Goal: Find specific page/section: Find specific page/section

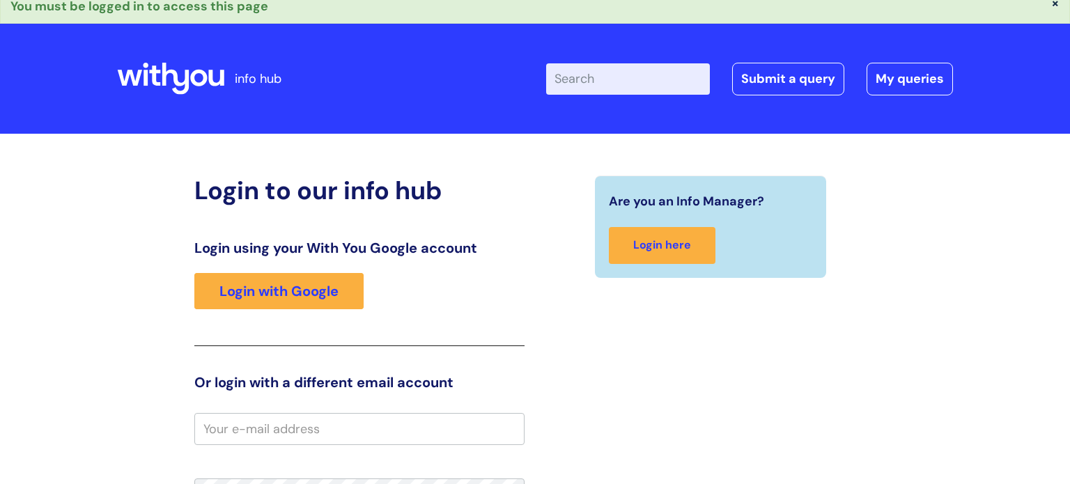
scroll to position [117, 0]
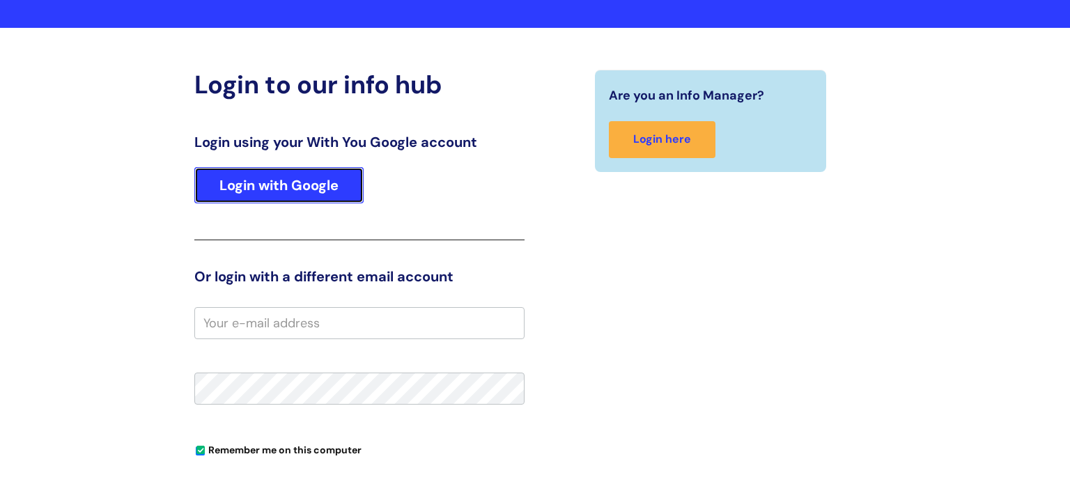
click at [292, 184] on link "Login with Google" at bounding box center [278, 185] width 169 height 36
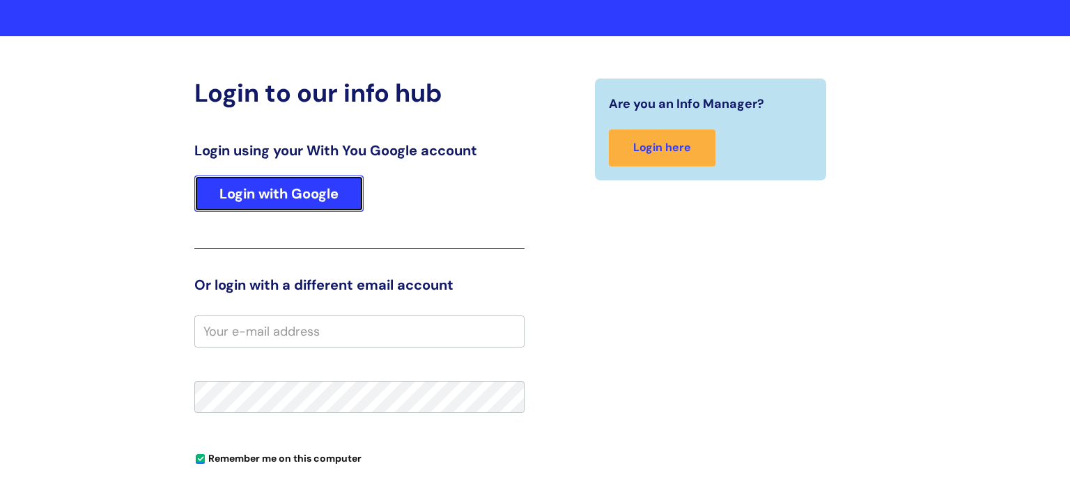
scroll to position [33, 0]
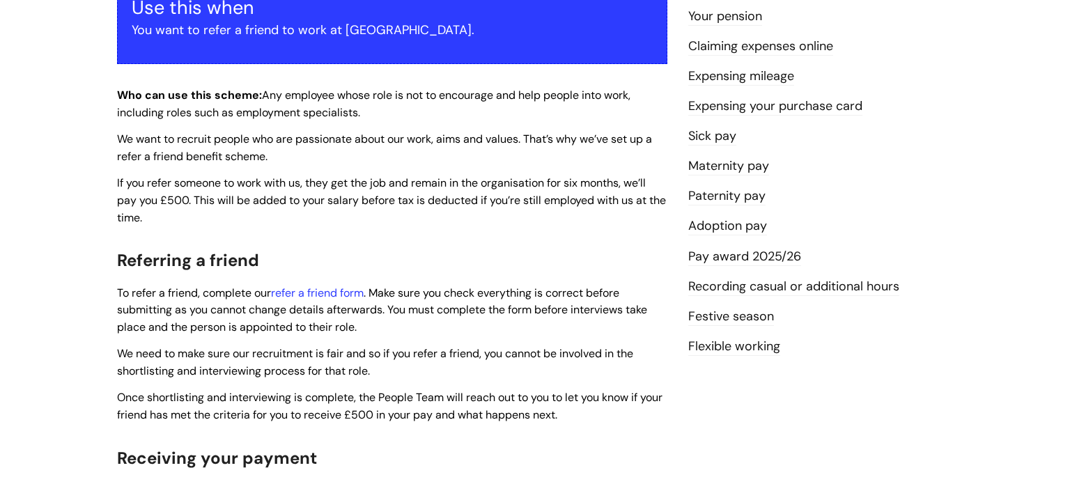
scroll to position [291, 0]
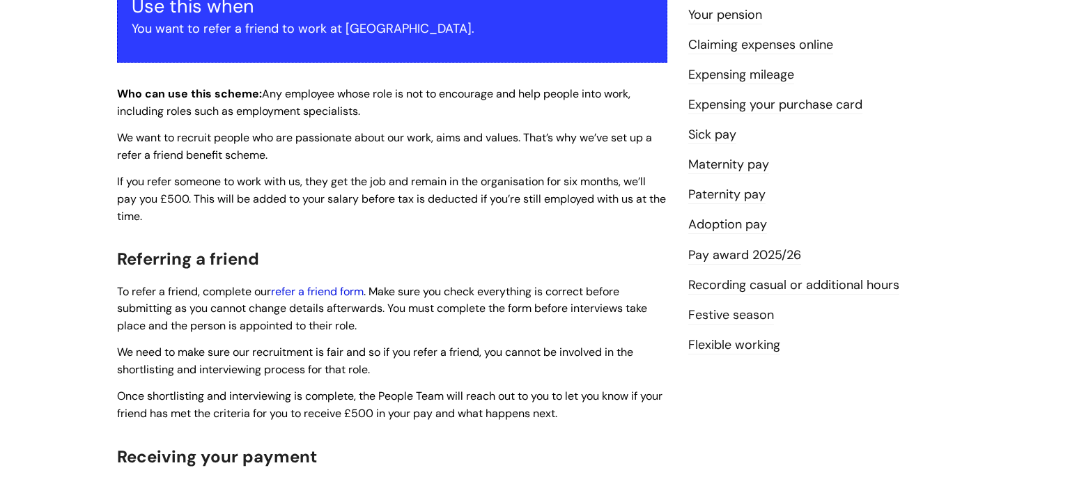
click at [312, 295] on link "refer a friend form" at bounding box center [317, 291] width 93 height 15
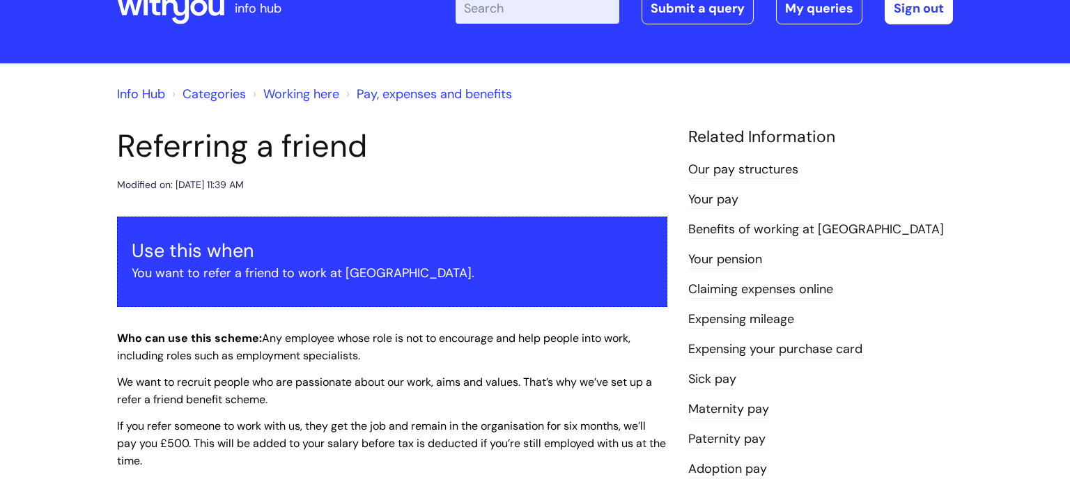
scroll to position [0, 0]
